Goal: Find contact information: Find contact information

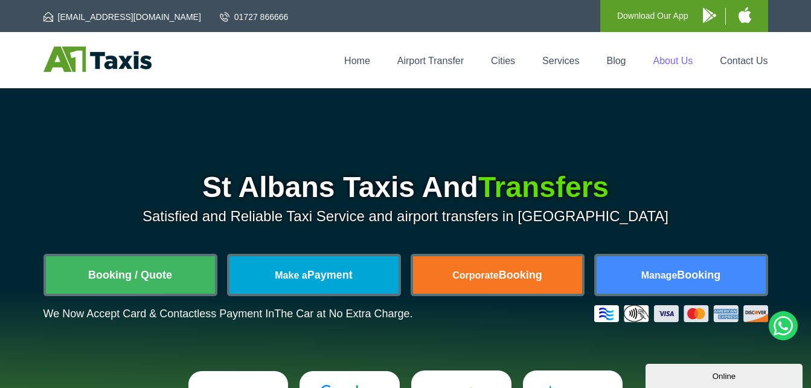
click at [673, 57] on link "About Us" at bounding box center [673, 61] width 40 height 10
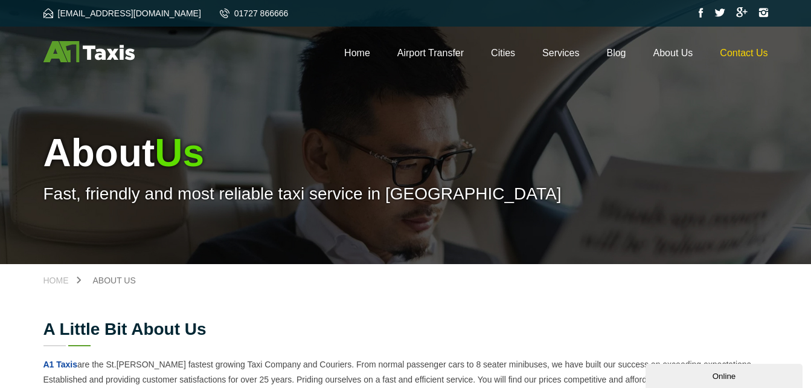
click at [752, 50] on link "Contact Us" at bounding box center [744, 53] width 48 height 10
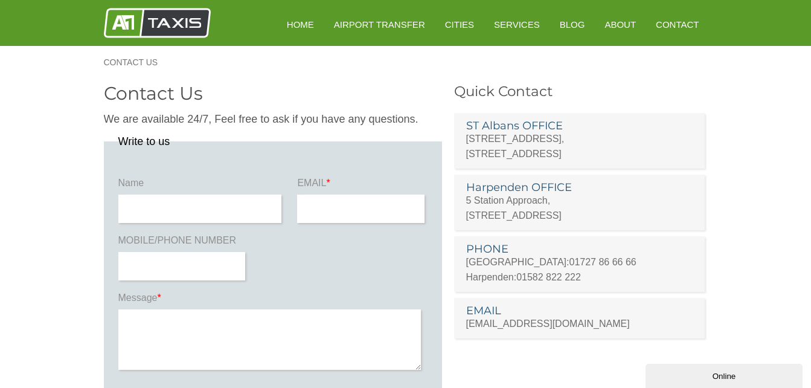
drag, startPoint x: 810, startPoint y: 88, endPoint x: 819, endPoint y: 129, distance: 41.9
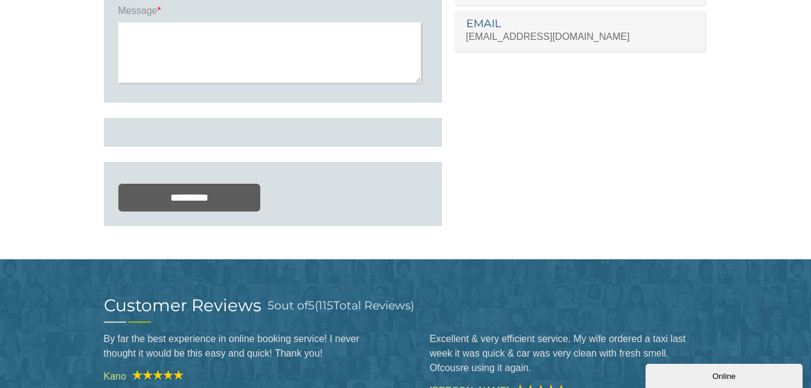
scroll to position [293, 0]
